Goal: Navigation & Orientation: Find specific page/section

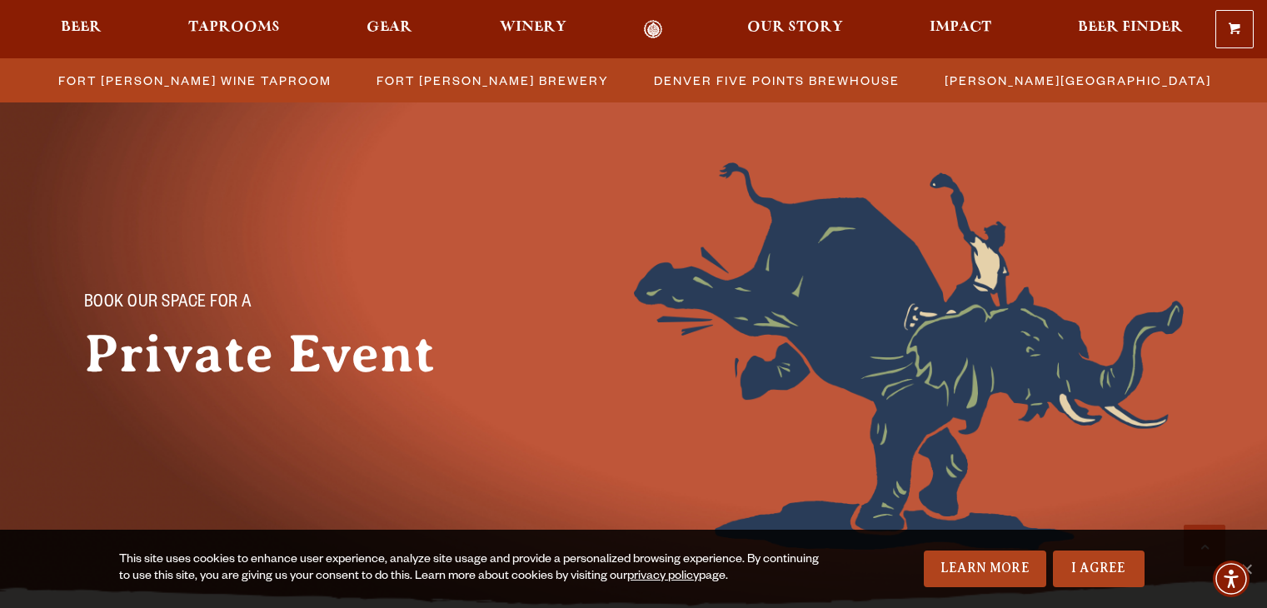
scroll to position [642, 0]
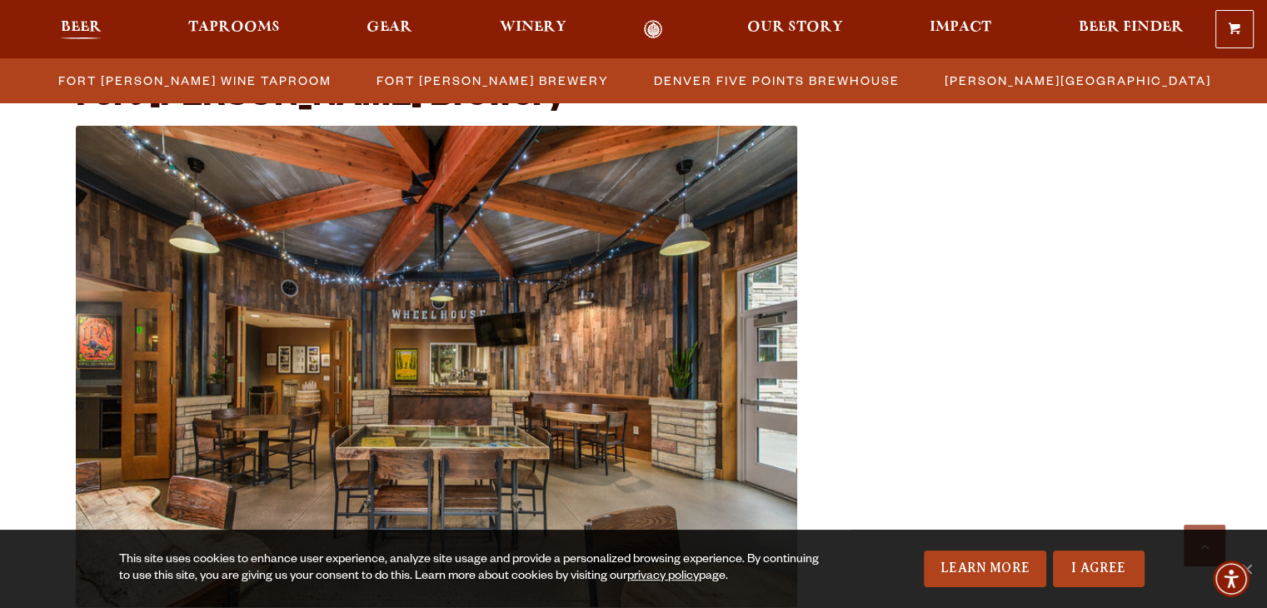
click at [70, 26] on span "Beer" at bounding box center [81, 27] width 41 height 13
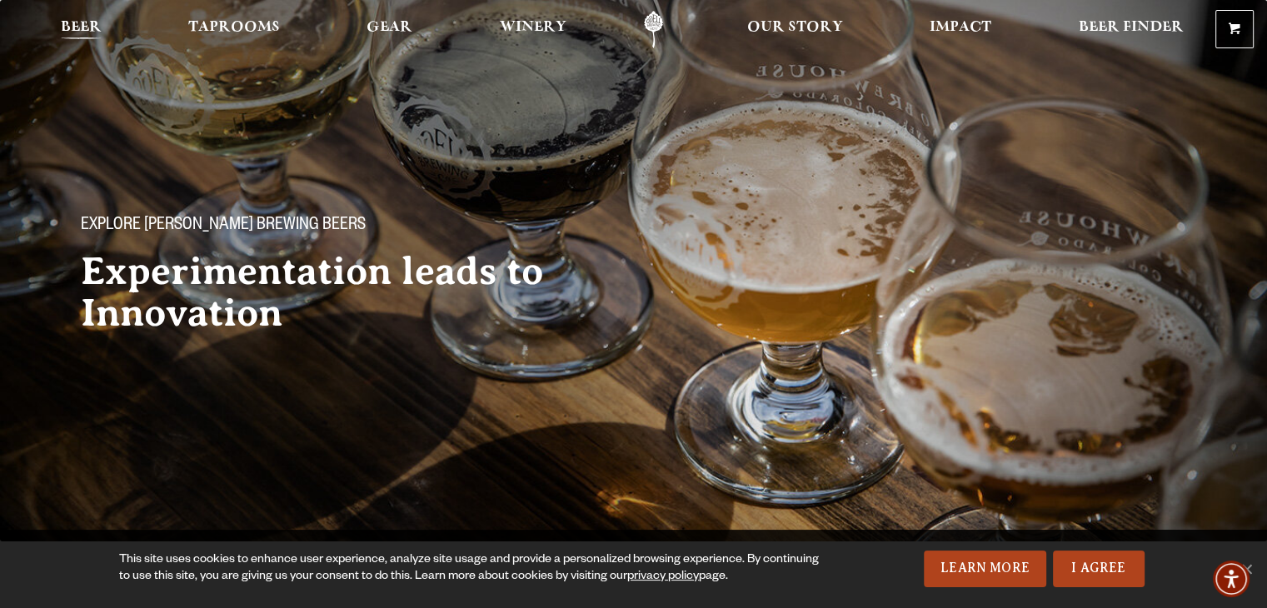
click at [97, 28] on span "Beer" at bounding box center [81, 27] width 41 height 13
click at [1084, 27] on span "Beer Finder" at bounding box center [1130, 27] width 105 height 13
click at [270, 27] on span "Taprooms" at bounding box center [234, 27] width 92 height 13
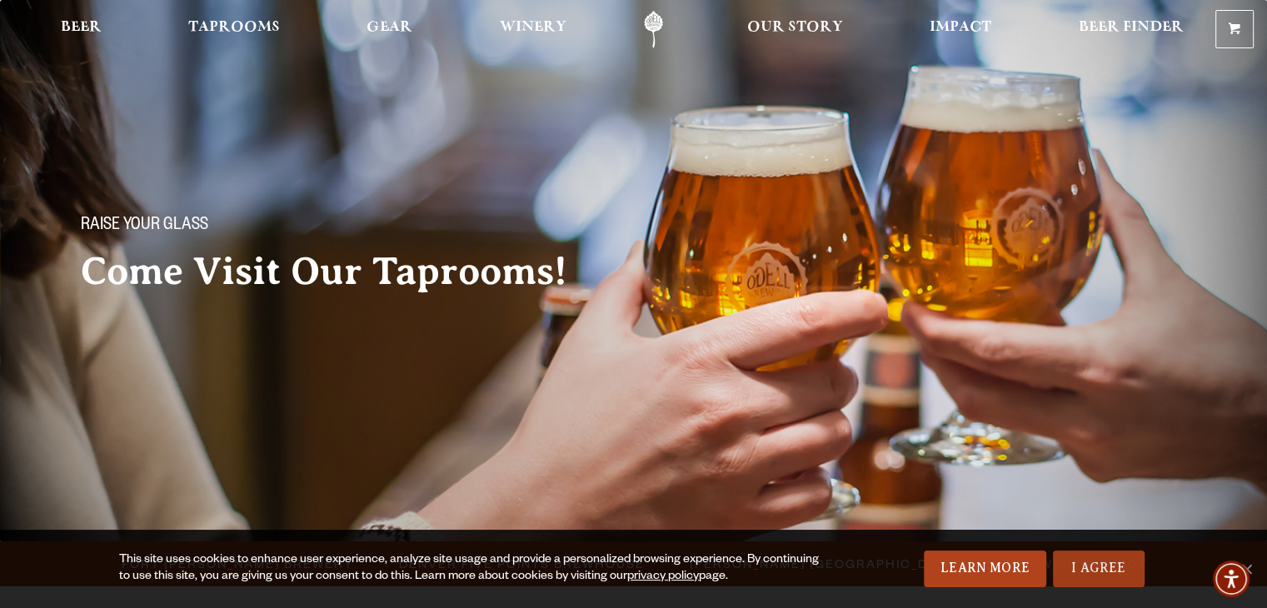
click at [1062, 560] on link "I Agree" at bounding box center [1099, 569] width 92 height 37
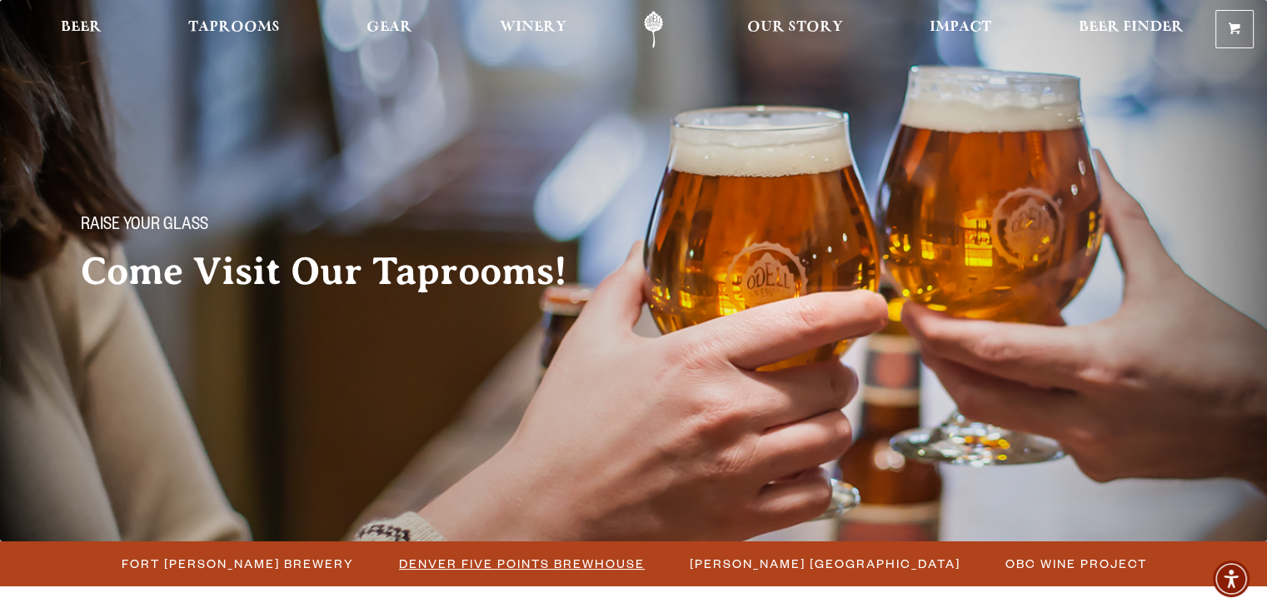
click at [590, 579] on li "Denver Five Points Brewhouse" at bounding box center [521, 563] width 291 height 31
click at [304, 563] on span "Fort Collins Brewery" at bounding box center [238, 564] width 232 height 24
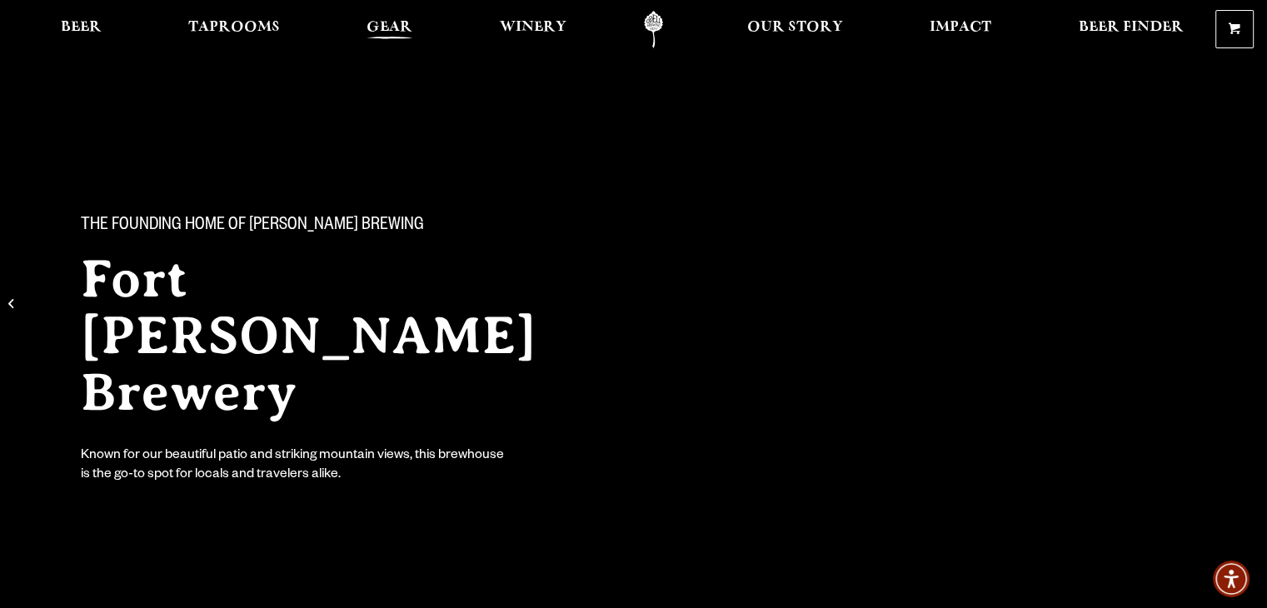
click at [408, 28] on span "Gear" at bounding box center [390, 27] width 46 height 13
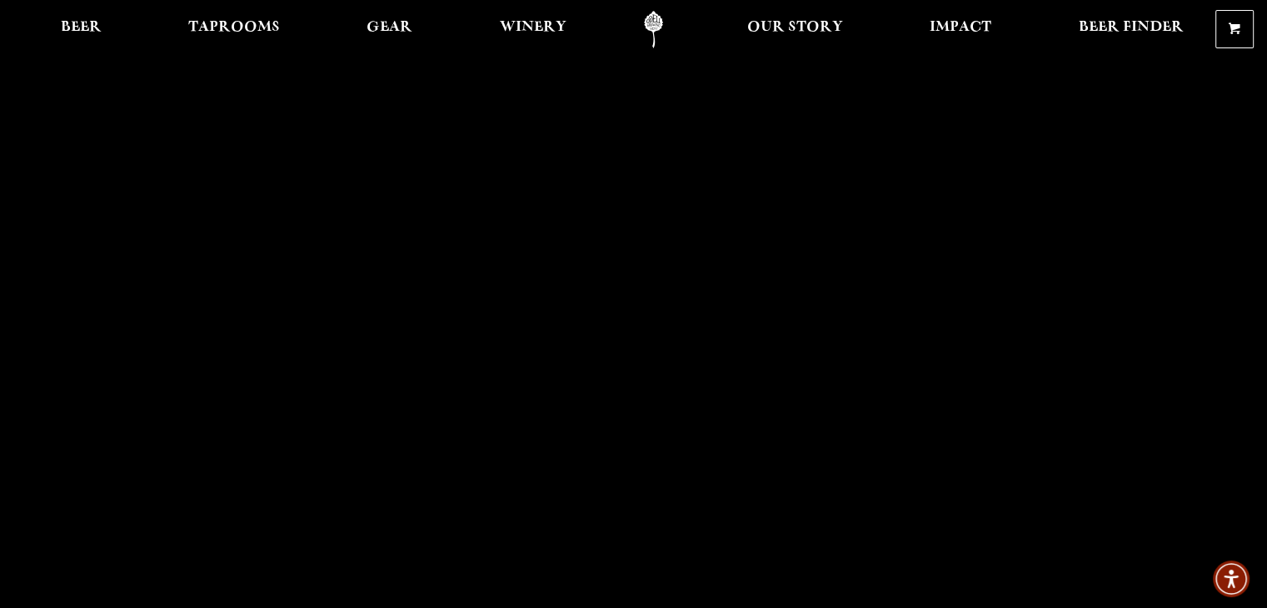
click at [665, 36] on link "Odell Home" at bounding box center [653, 29] width 62 height 37
click at [93, 34] on span "Beer" at bounding box center [81, 27] width 41 height 13
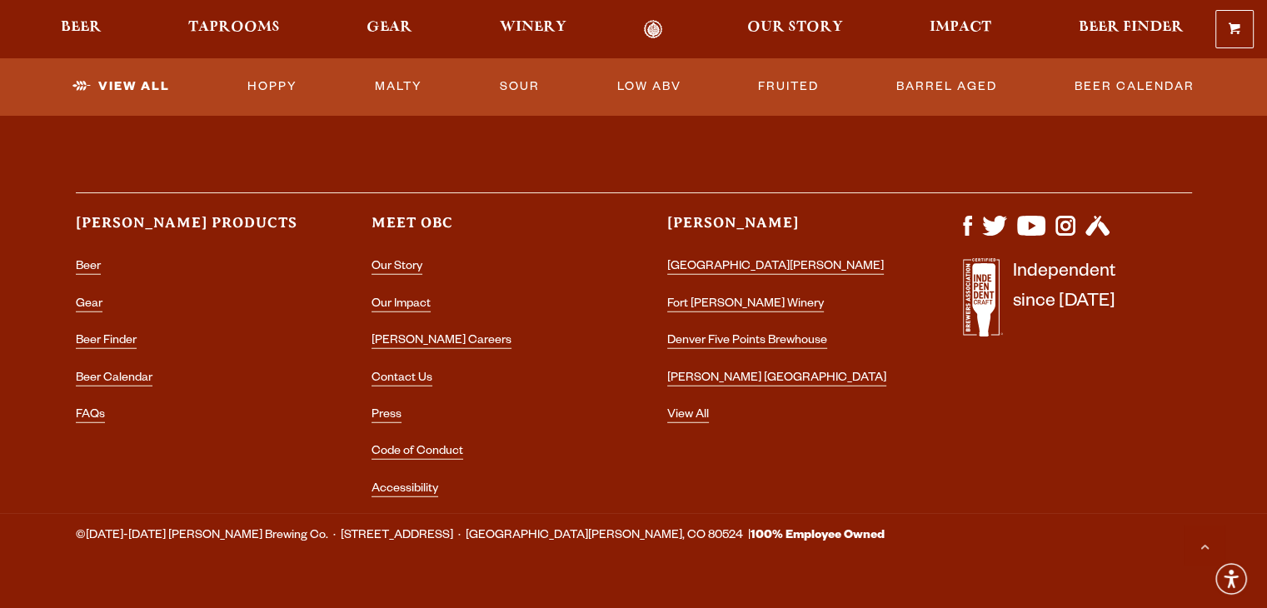
scroll to position [4322, 0]
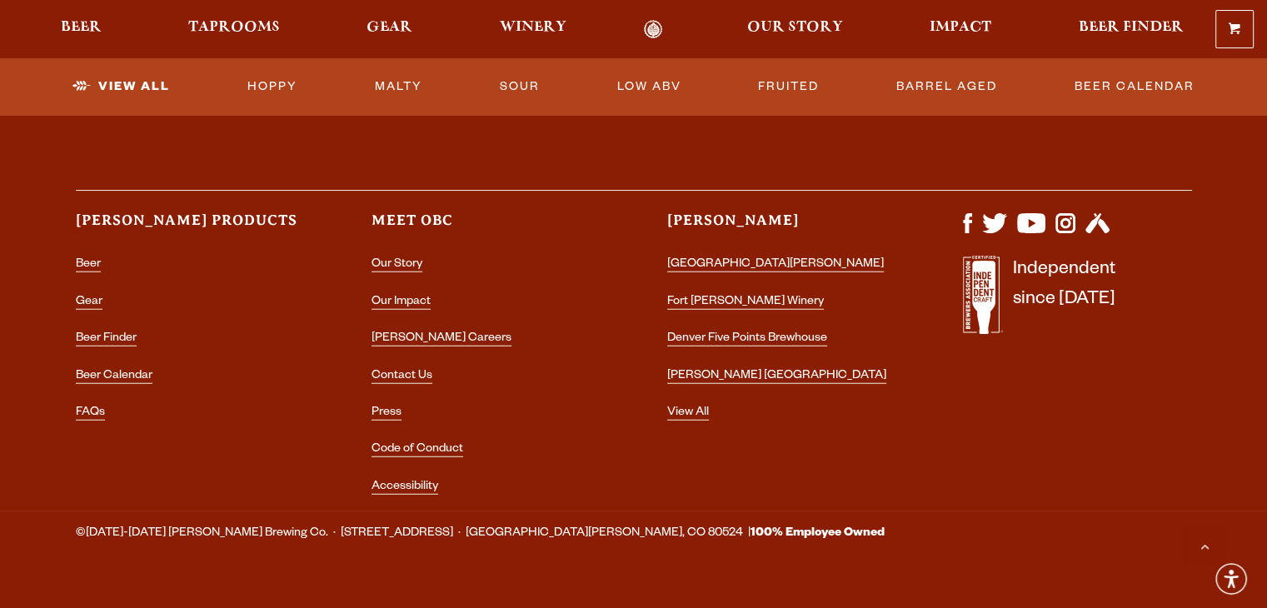
click at [97, 420] on li "FAQs" at bounding box center [190, 413] width 229 height 27
click at [102, 417] on link "FAQs" at bounding box center [90, 414] width 29 height 15
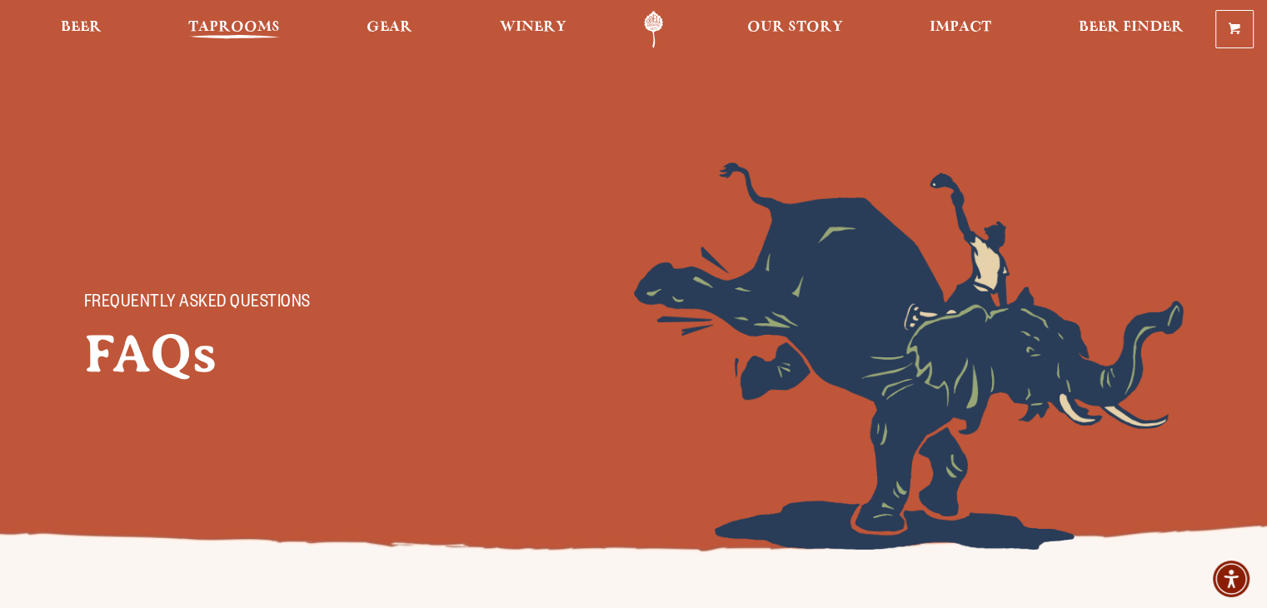
click at [279, 34] on span "Taprooms" at bounding box center [234, 27] width 92 height 13
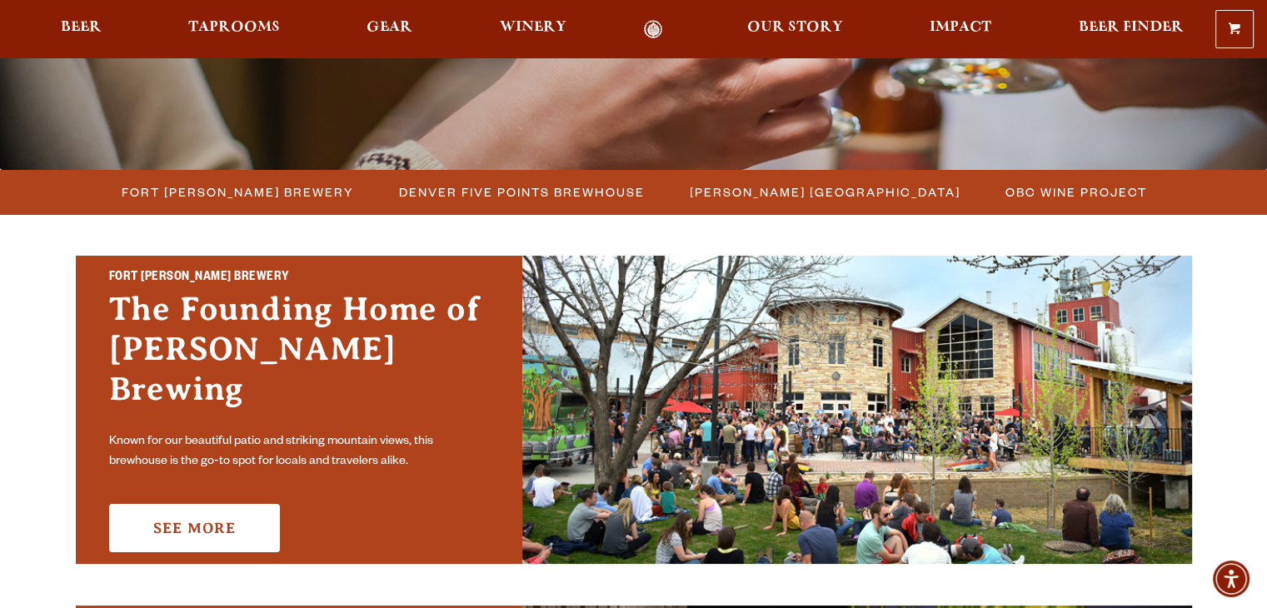
scroll to position [361, 0]
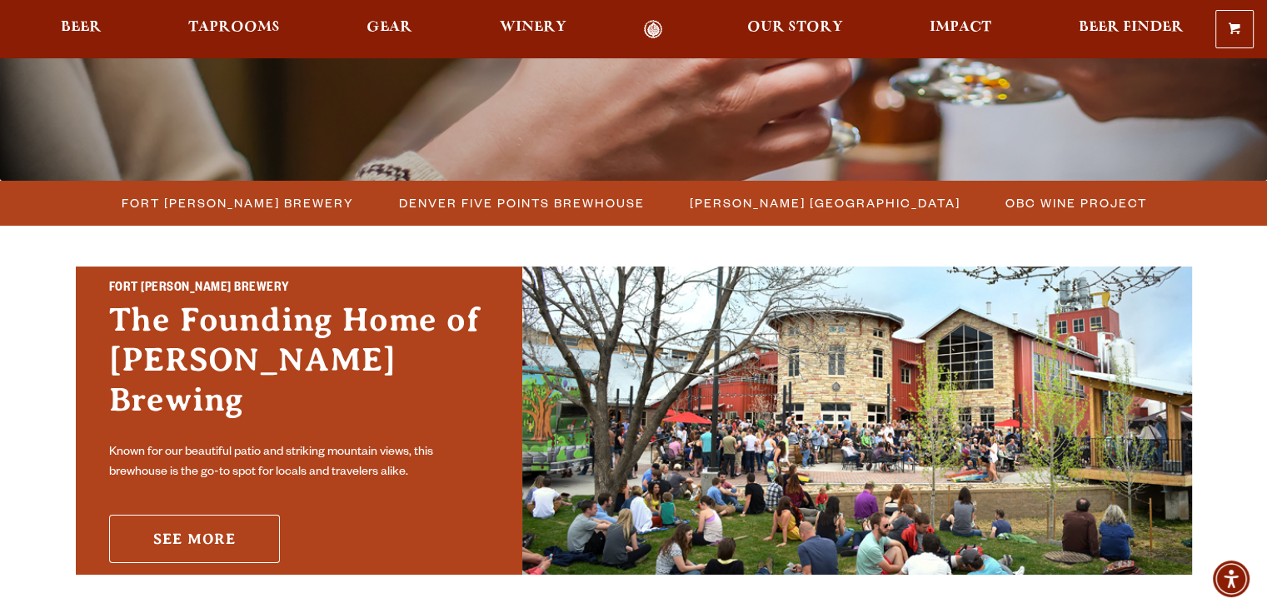
click at [241, 537] on link "See More" at bounding box center [194, 539] width 171 height 48
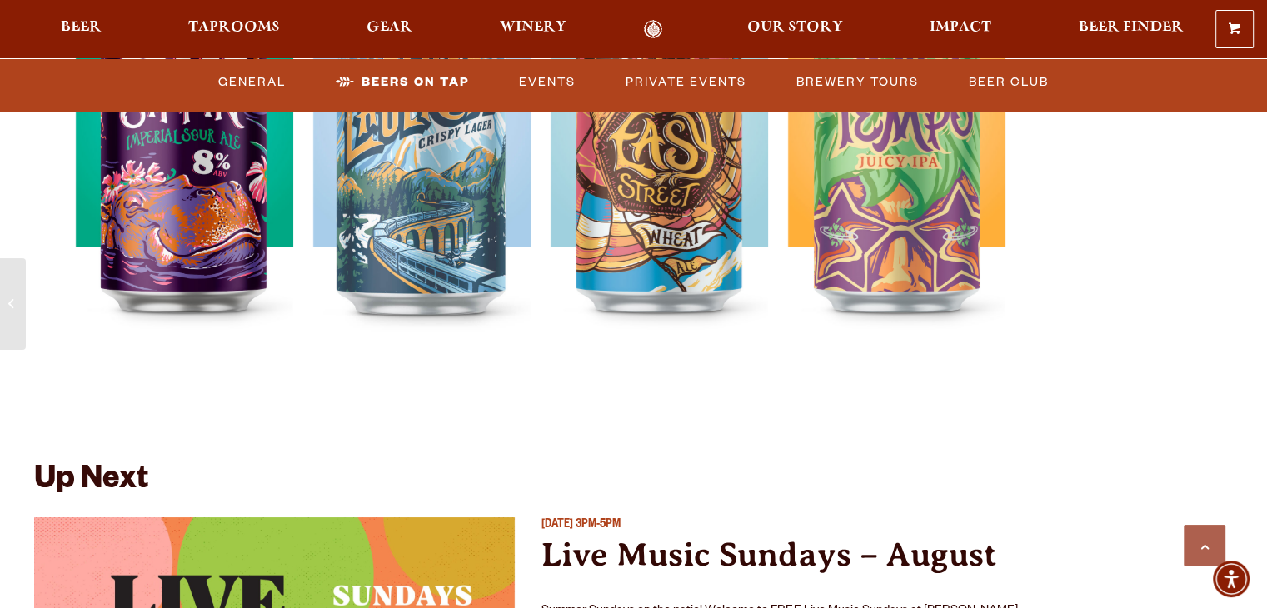
scroll to position [5713, 0]
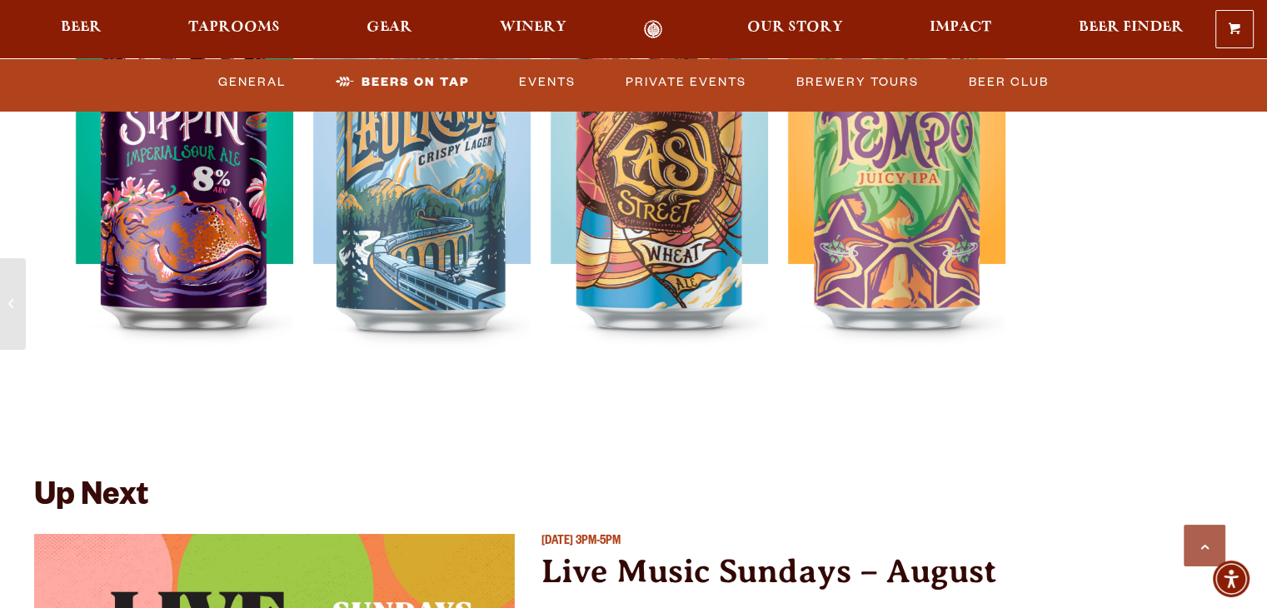
click at [640, 500] on div "Up Next" at bounding box center [529, 507] width 990 height 53
click at [1227, 43] on link "0 Shopping Cart" at bounding box center [1234, 29] width 37 height 37
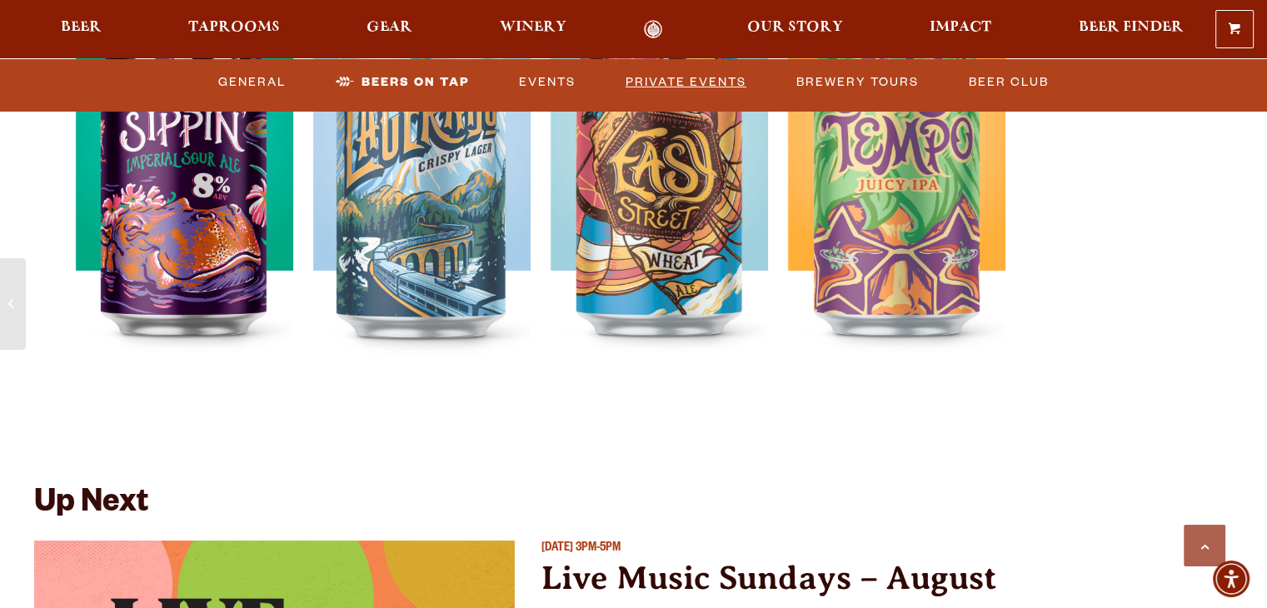
click at [718, 89] on link "Private Events" at bounding box center [686, 81] width 134 height 38
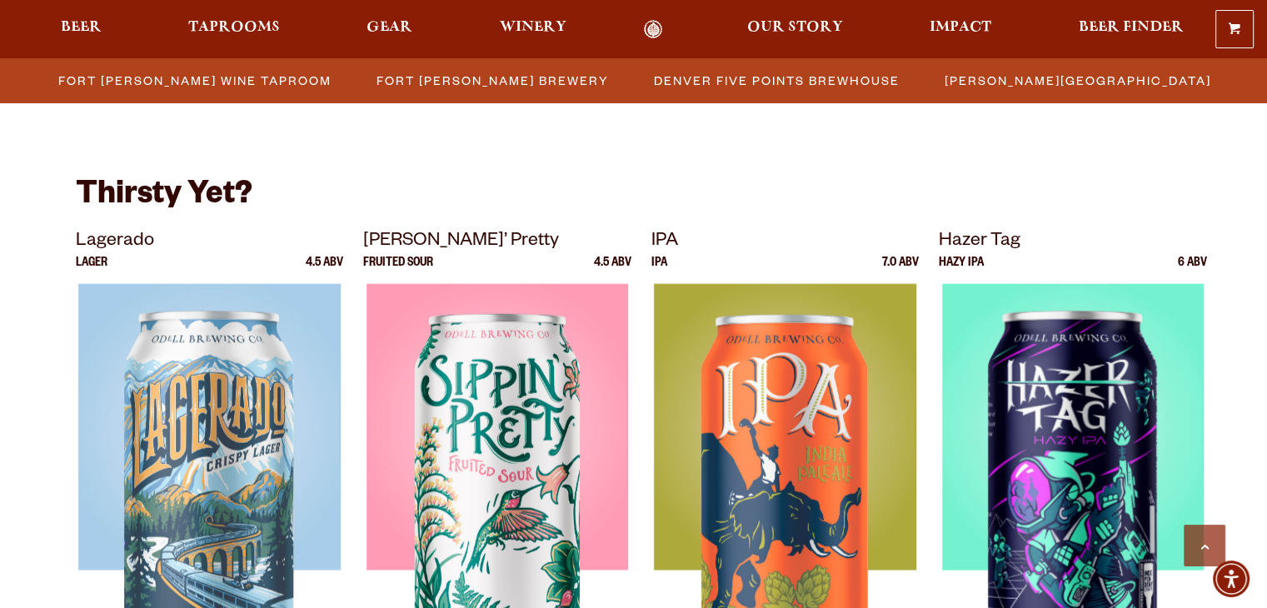
scroll to position [3887, 0]
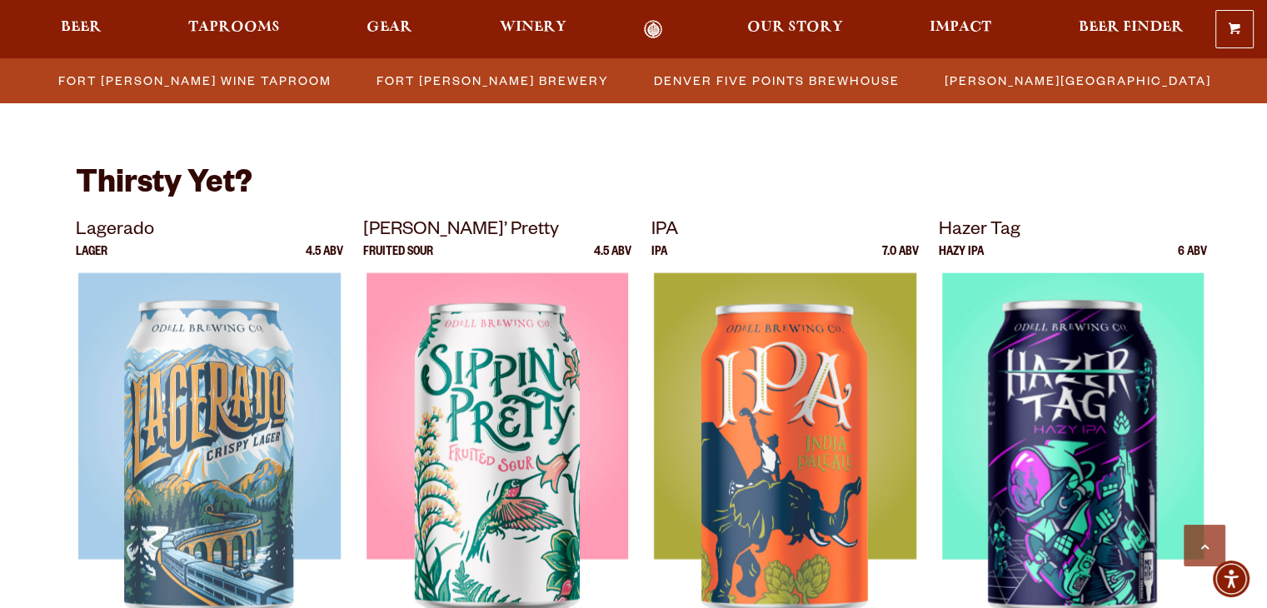
click at [1108, 147] on div "Thirsty Yet? Lagerado Lager 4.5 ABV Sippin’ Pretty Fruited Sour 4.5 ABV IPA IPA…" at bounding box center [634, 400] width 1116 height 577
click at [155, 82] on span "Fort Collins Wine Taproom" at bounding box center [194, 80] width 273 height 24
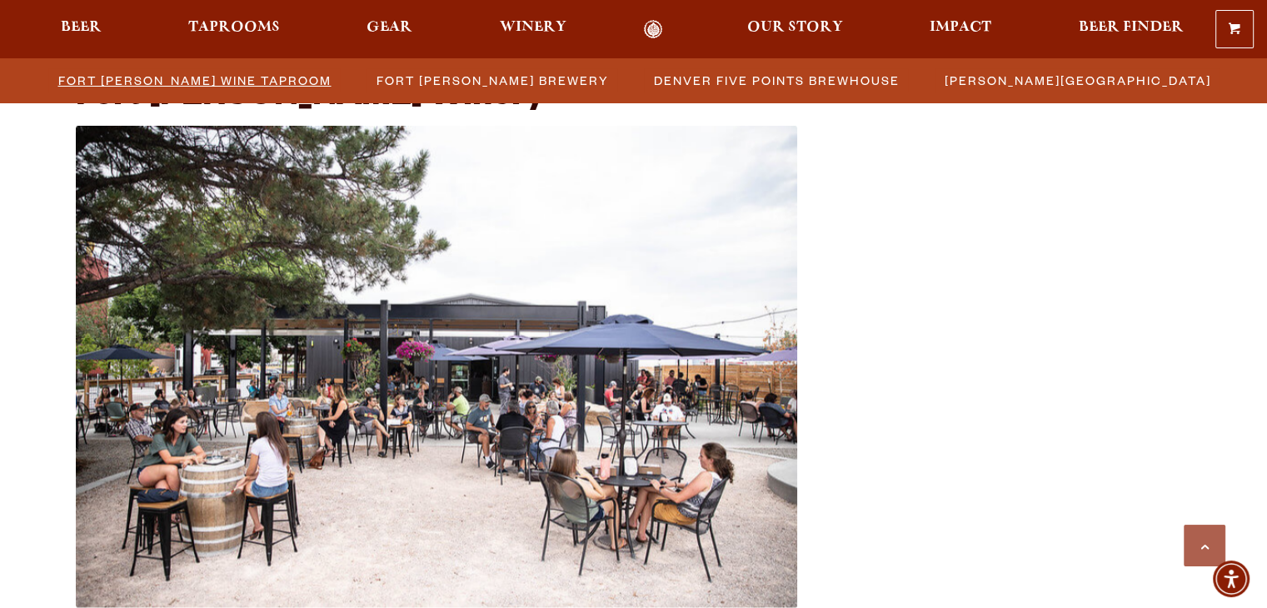
scroll to position [2799, 0]
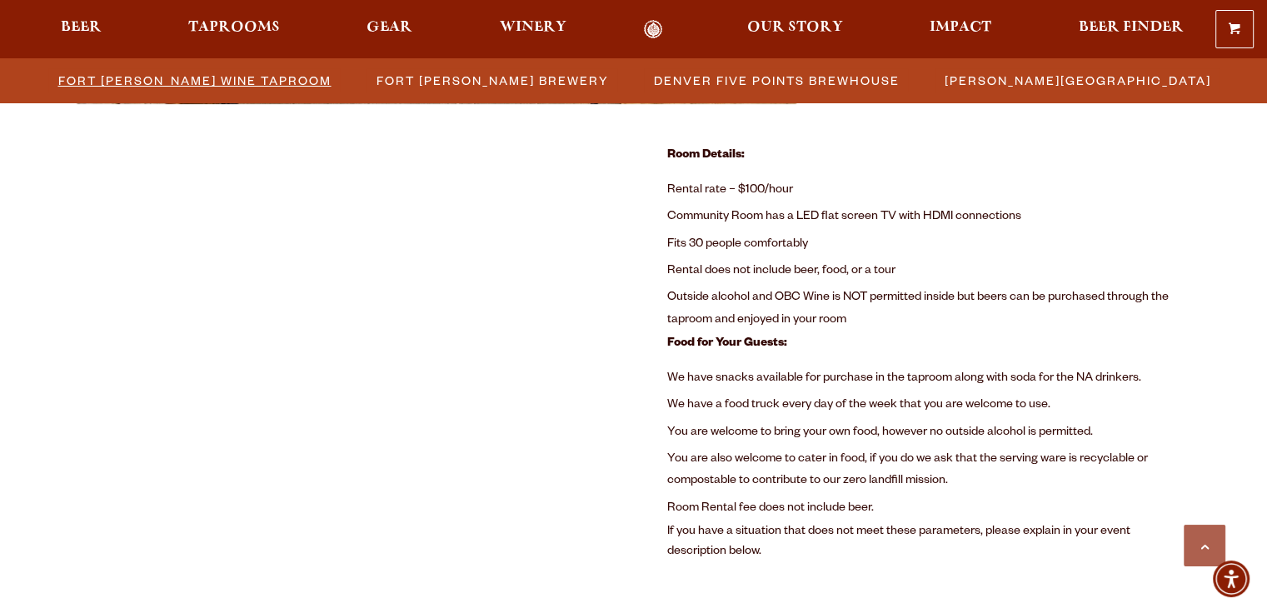
scroll to position [1147, 0]
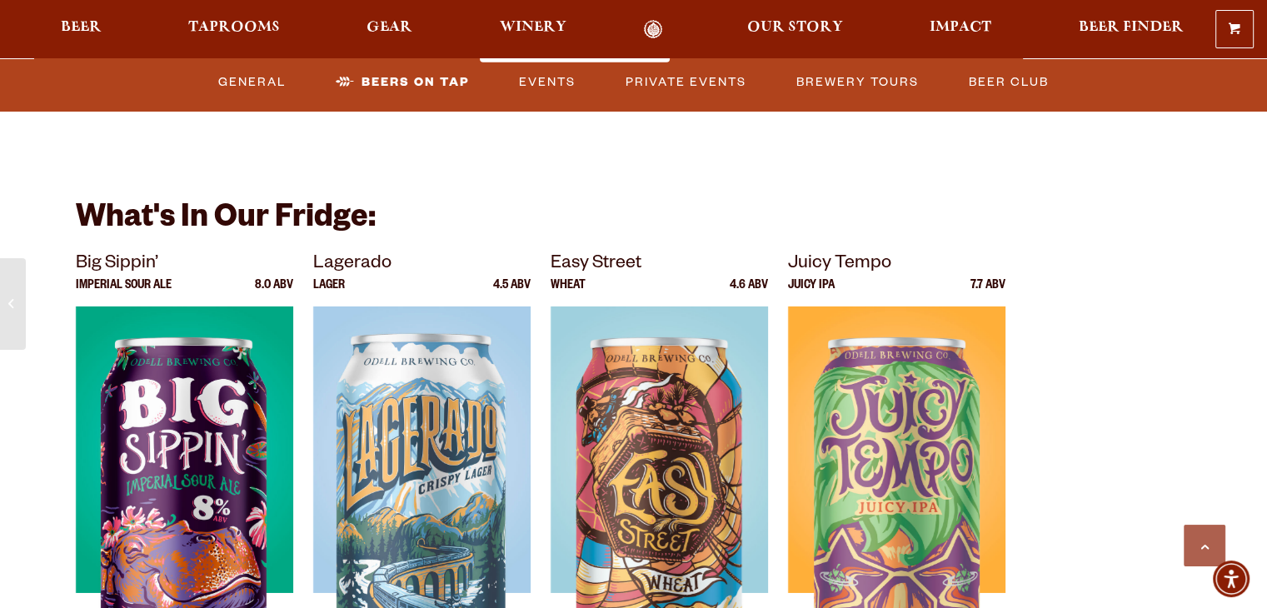
scroll to position [5383, 0]
